Goal: Navigation & Orientation: Go to known website

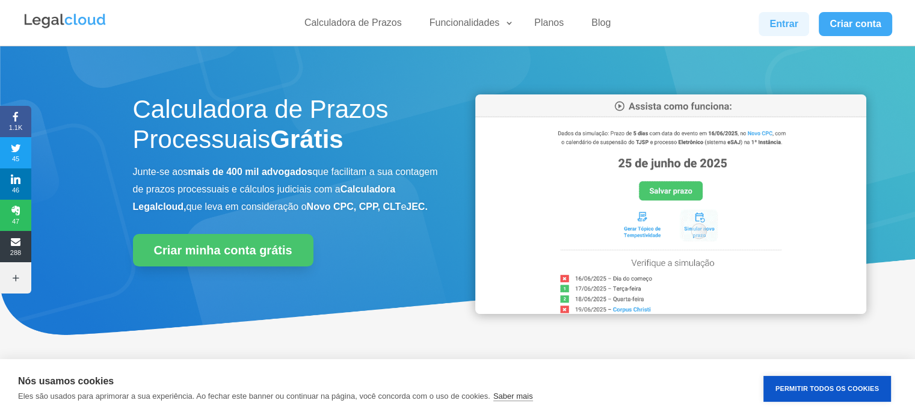
click at [779, 14] on link "Entrar" at bounding box center [783, 24] width 51 height 24
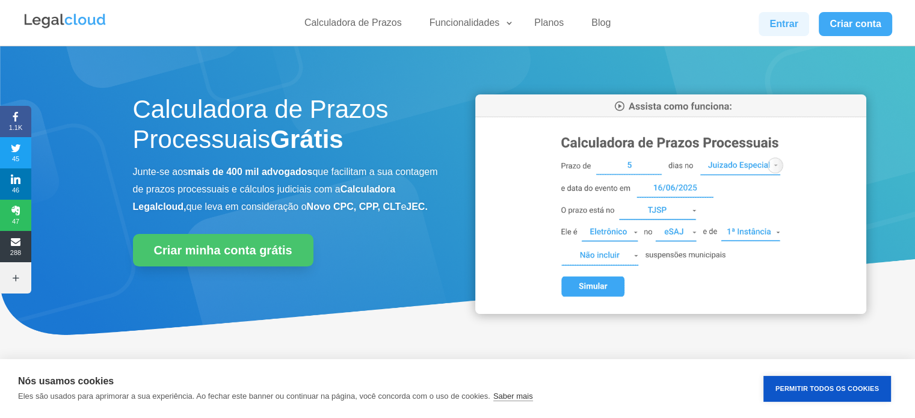
click at [781, 19] on link "Entrar" at bounding box center [783, 24] width 51 height 24
